Goal: Task Accomplishment & Management: Use online tool/utility

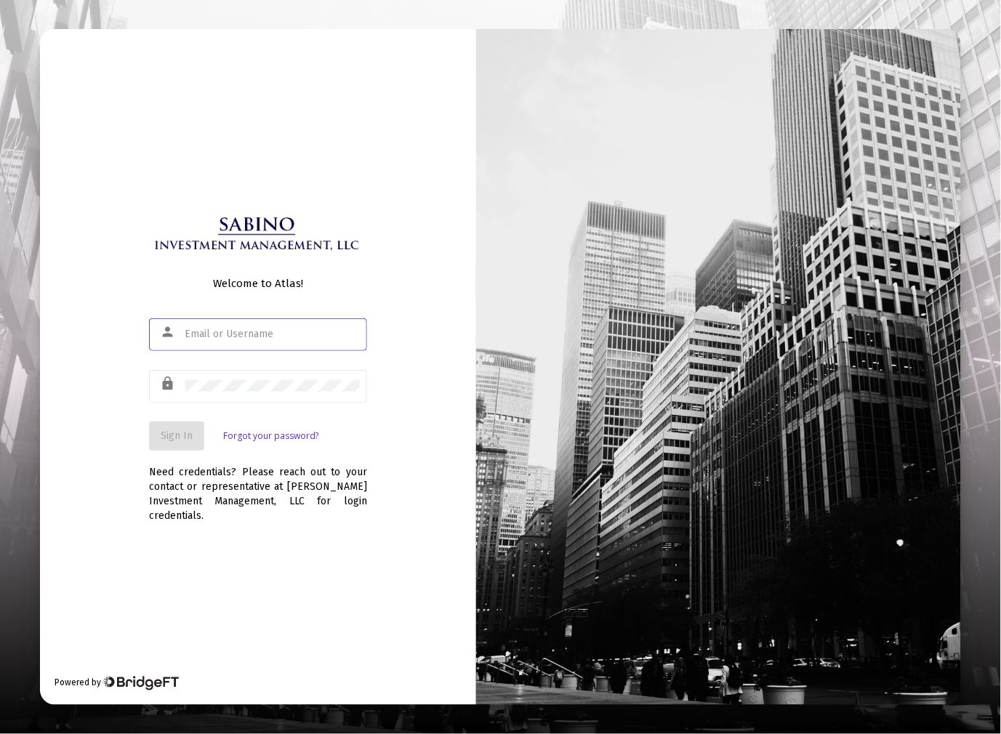
click at [214, 335] on input "text" at bounding box center [272, 335] width 174 height 12
type input "[EMAIL_ADDRESS][DOMAIN_NAME]"
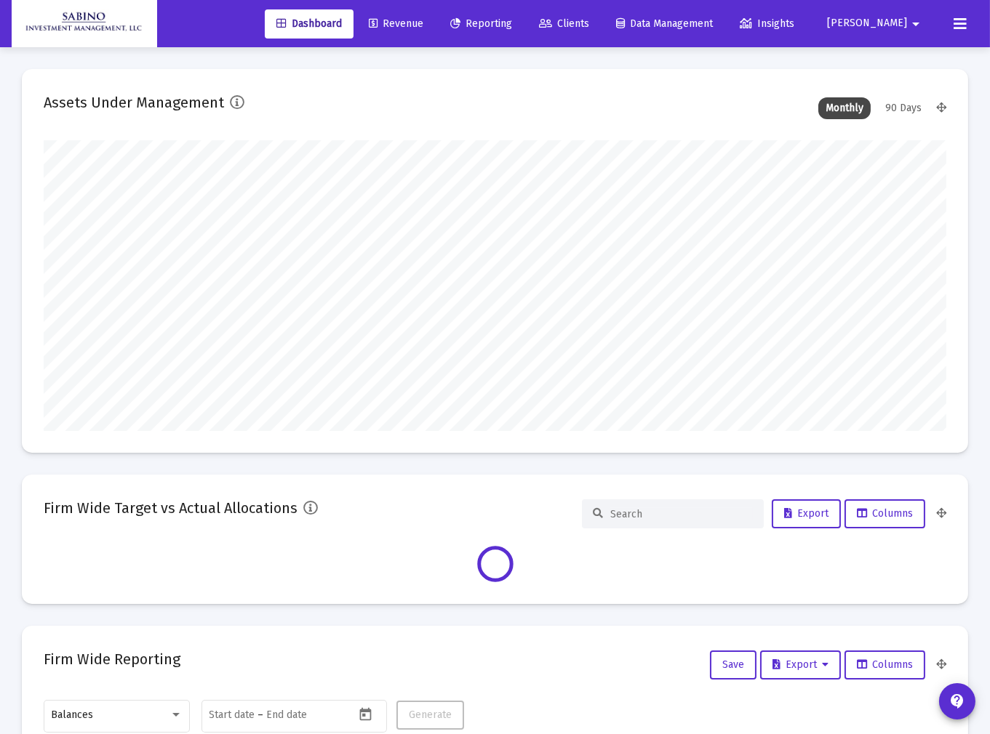
scroll to position [291, 902]
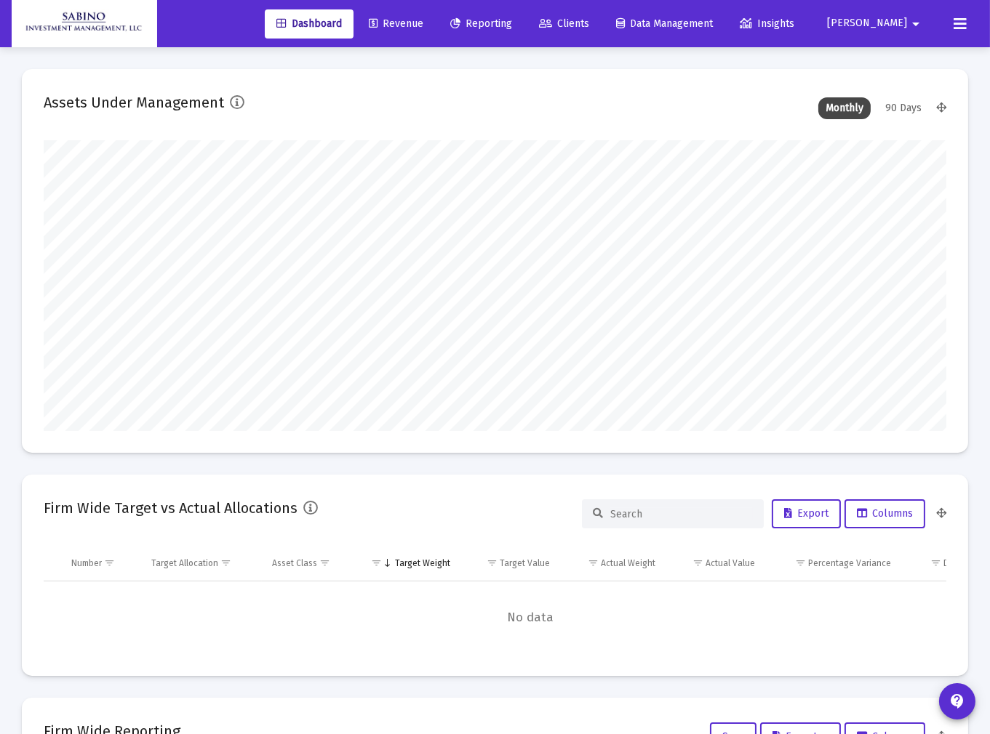
type input "[DATE]"
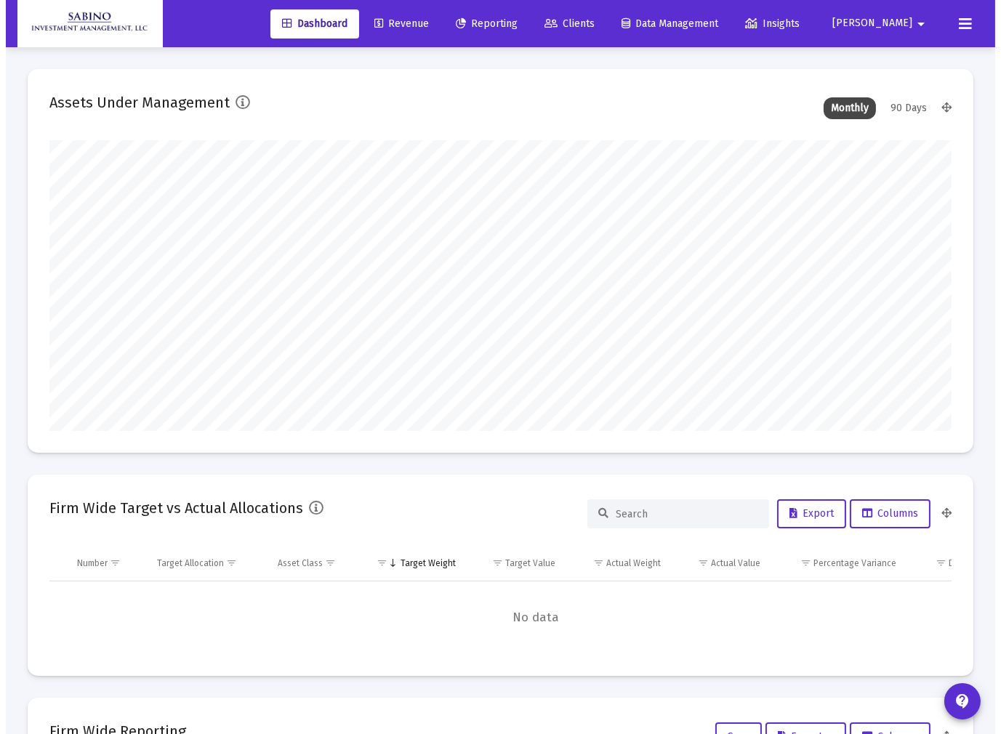
scroll to position [291, 485]
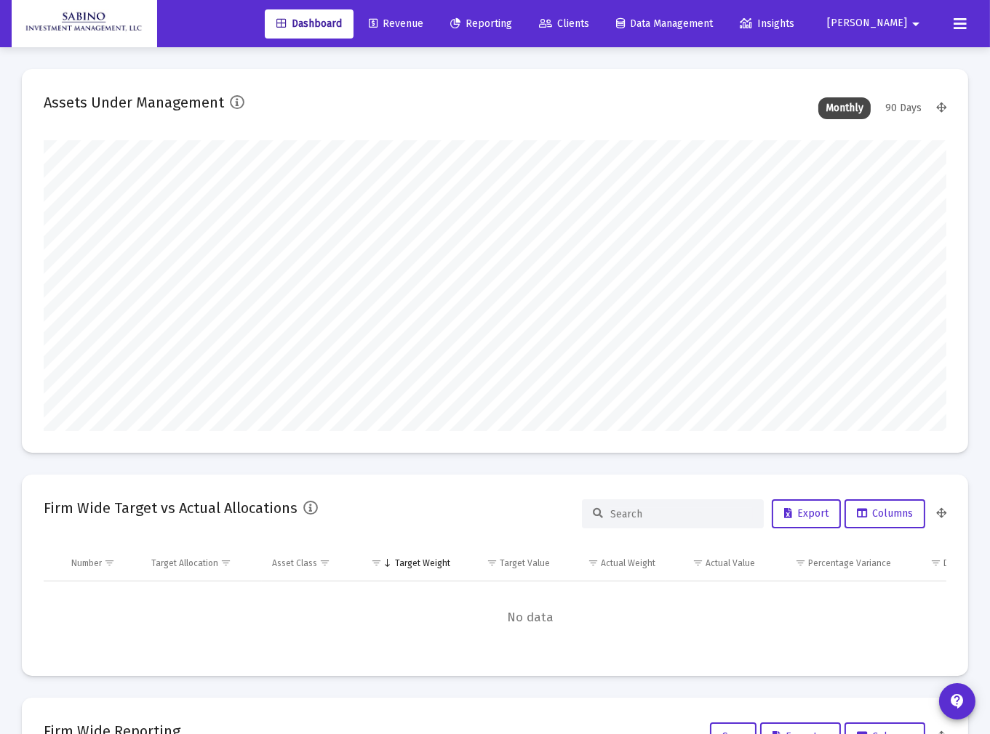
click at [423, 24] on span "Revenue" at bounding box center [396, 23] width 55 height 12
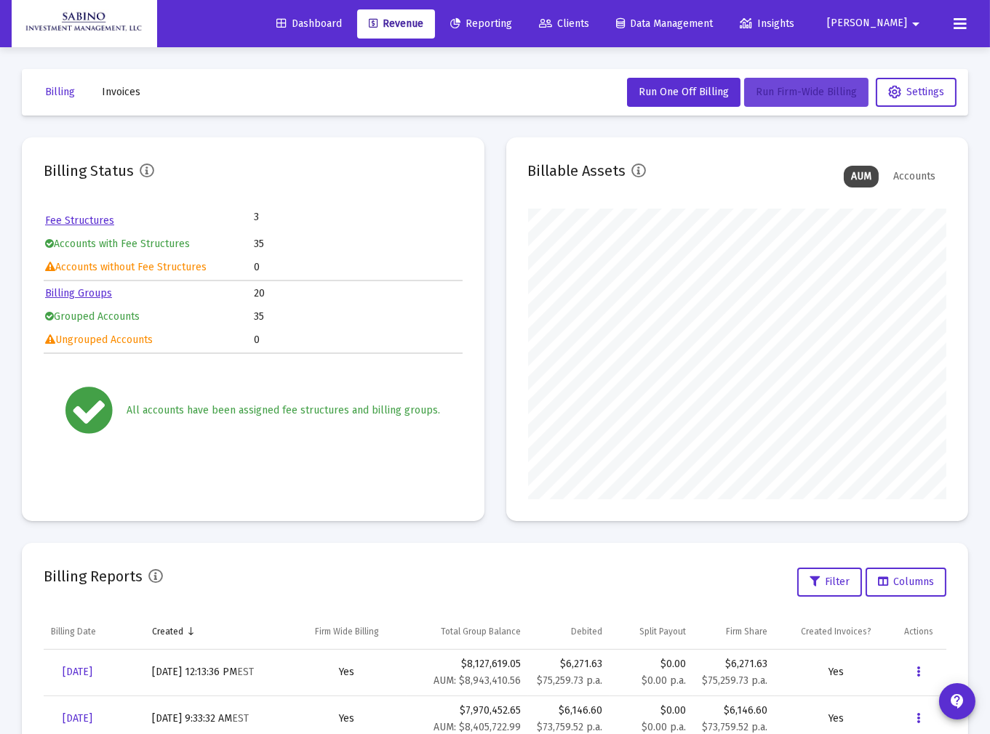
click at [811, 91] on span "Run Firm-Wide Billing" at bounding box center [805, 92] width 101 height 12
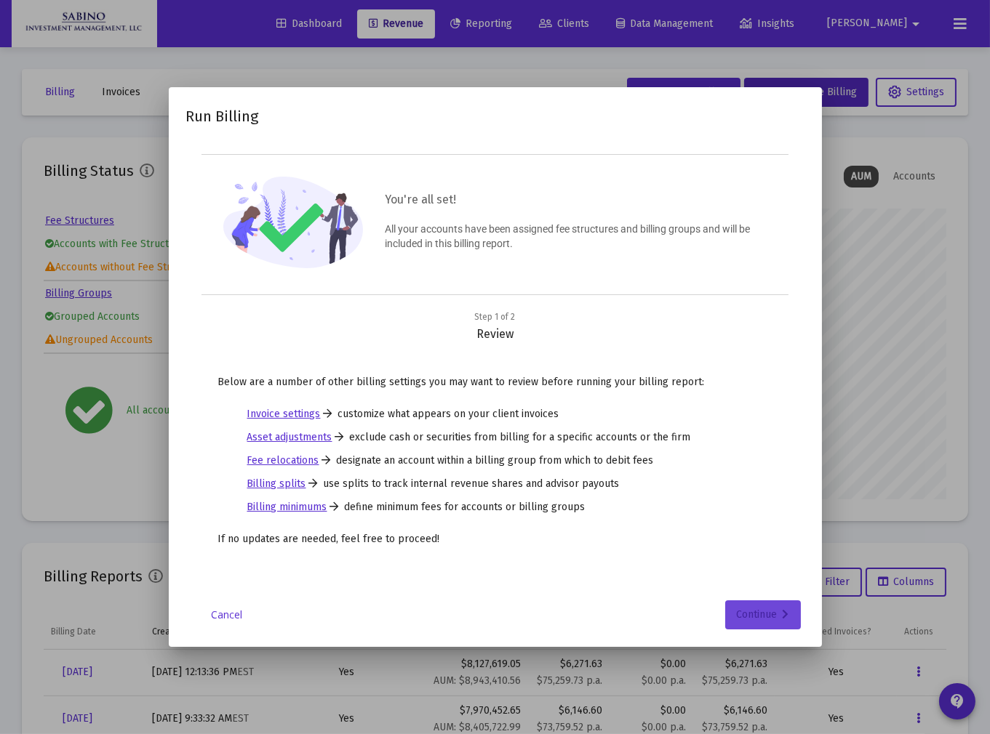
click at [775, 612] on div "Continue" at bounding box center [763, 615] width 52 height 29
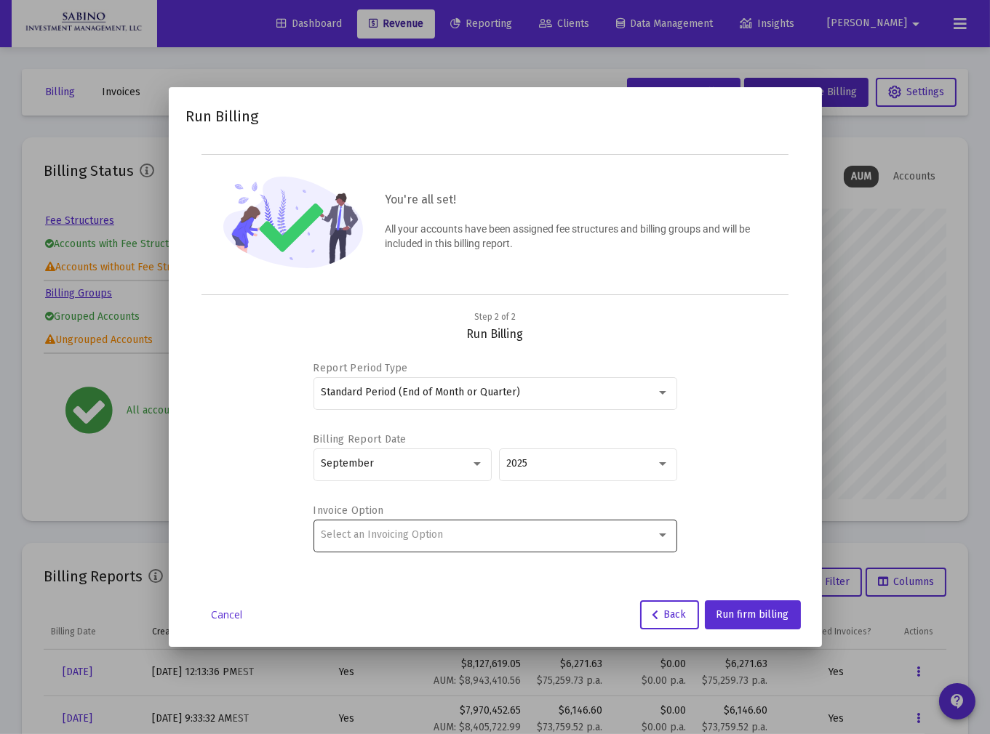
click at [476, 542] on div "Select an Invoicing Option" at bounding box center [495, 535] width 348 height 36
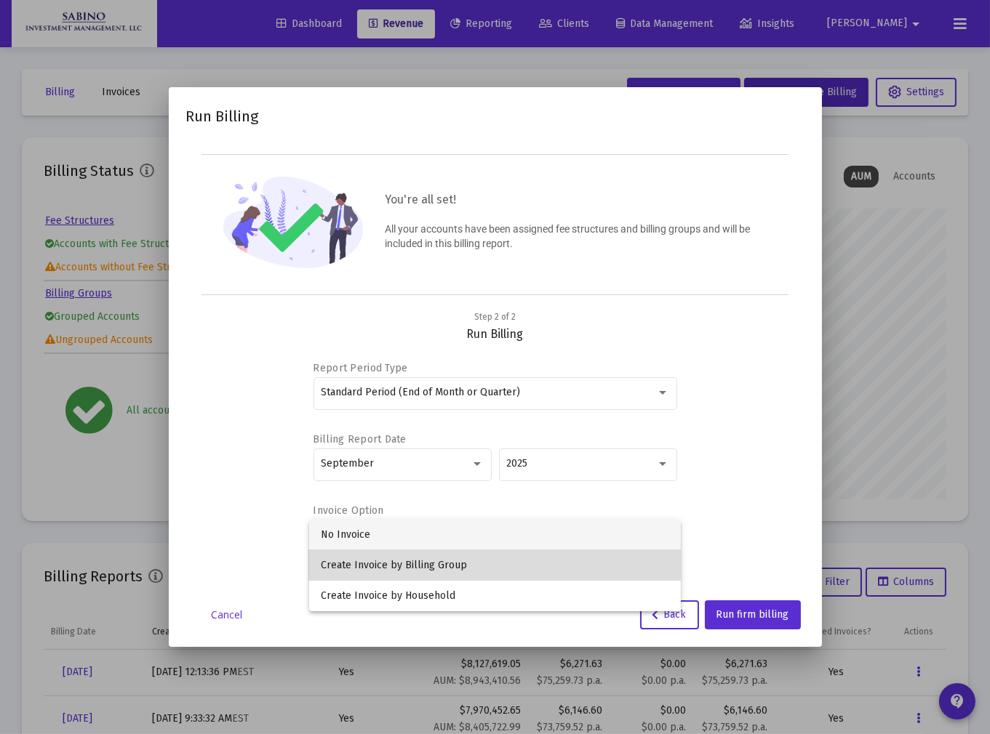
click at [382, 566] on span "Create Invoice by Billing Group" at bounding box center [495, 565] width 348 height 31
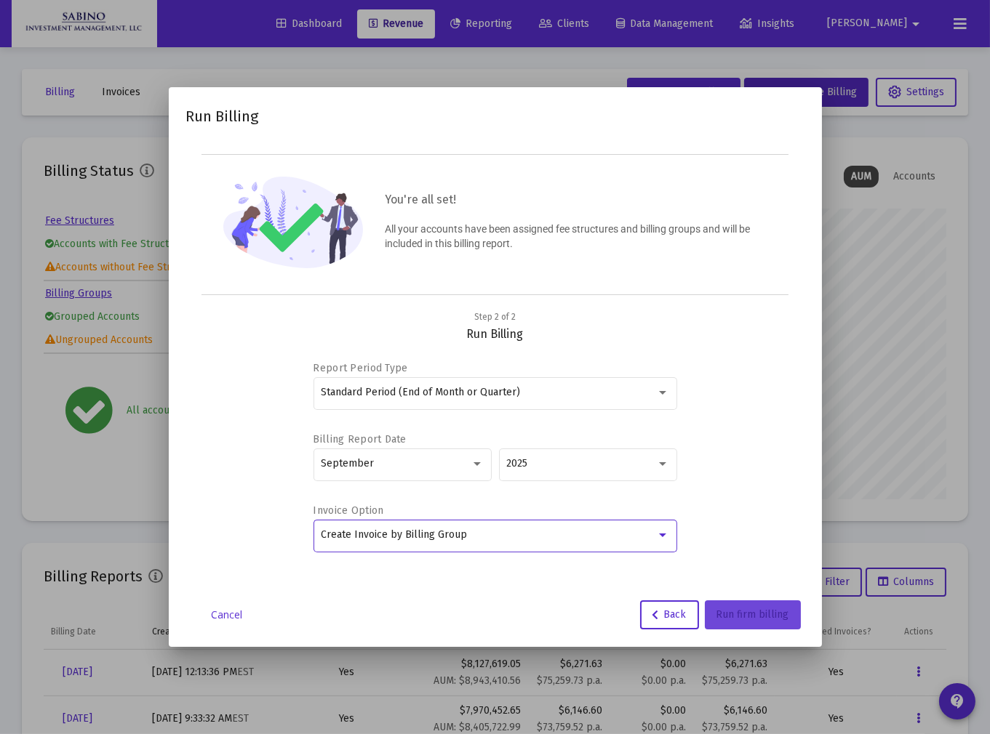
click at [740, 615] on span "Run firm billing" at bounding box center [752, 615] width 73 height 12
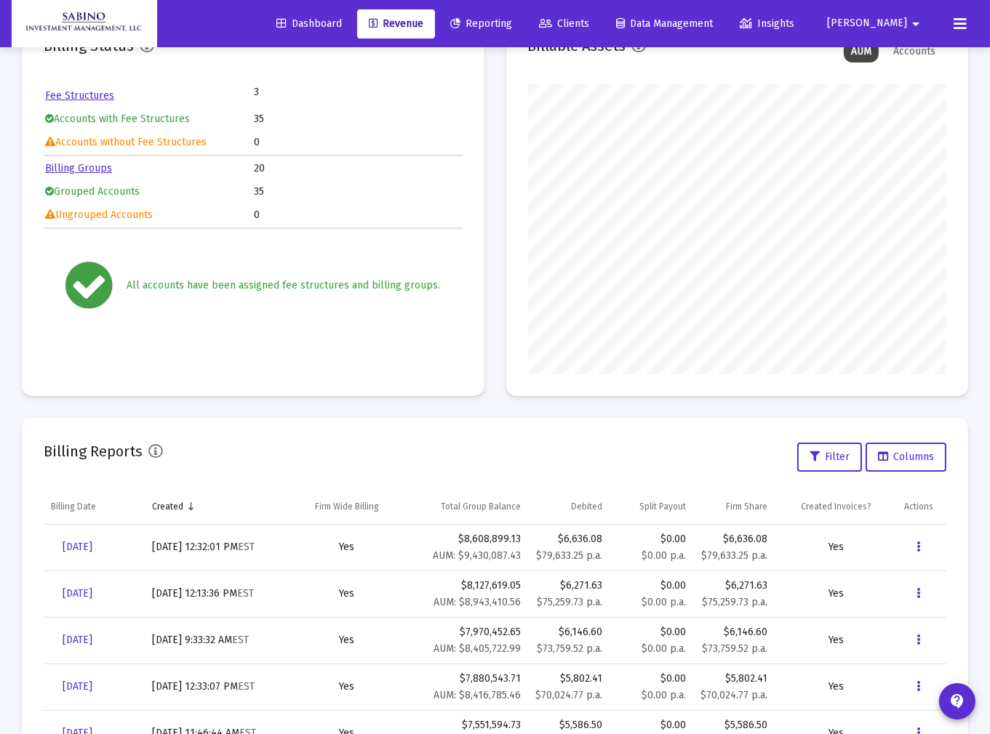
scroll to position [133, 0]
